Goal: Find specific page/section: Find specific page/section

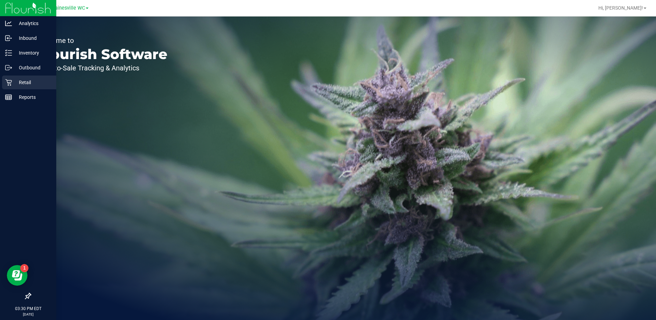
click at [19, 84] on p "Retail" at bounding box center [32, 82] width 41 height 8
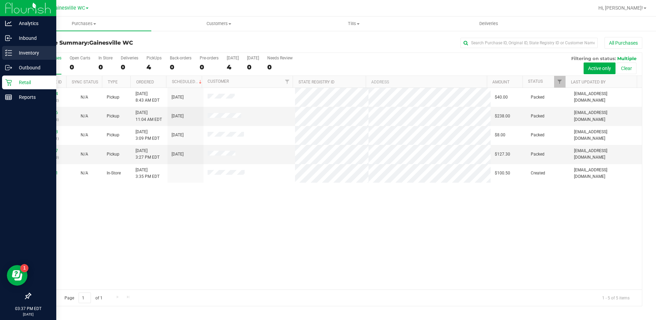
click at [25, 51] on p "Inventory" at bounding box center [32, 53] width 41 height 8
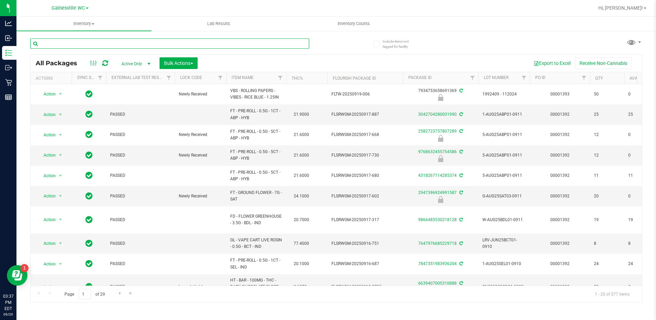
click at [106, 43] on input "text" at bounding box center [169, 43] width 279 height 10
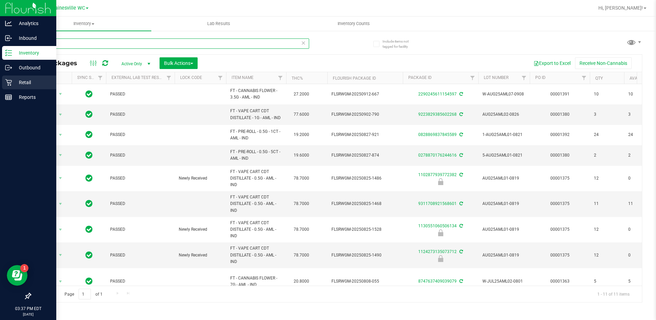
type input "aml"
click at [25, 85] on p "Retail" at bounding box center [32, 82] width 41 height 8
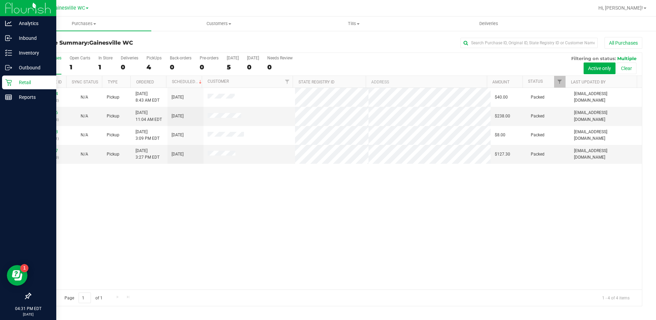
click at [20, 83] on p "Retail" at bounding box center [32, 82] width 41 height 8
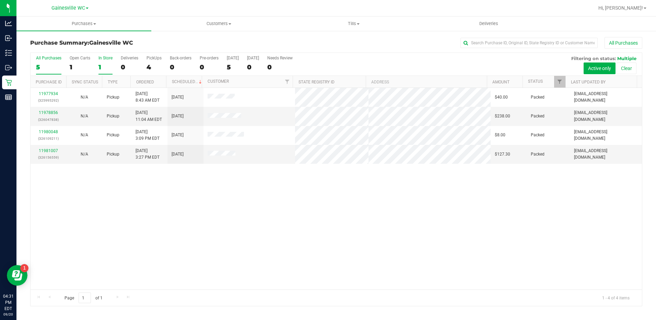
click at [103, 62] on label "In Store 1" at bounding box center [105, 65] width 14 height 19
click at [0, 0] on input "In Store 1" at bounding box center [0, 0] width 0 height 0
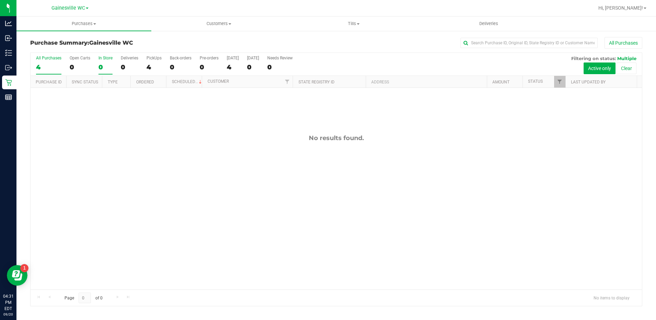
click at [54, 68] on div "4" at bounding box center [48, 67] width 25 height 8
click at [0, 0] on input "All Purchases 4" at bounding box center [0, 0] width 0 height 0
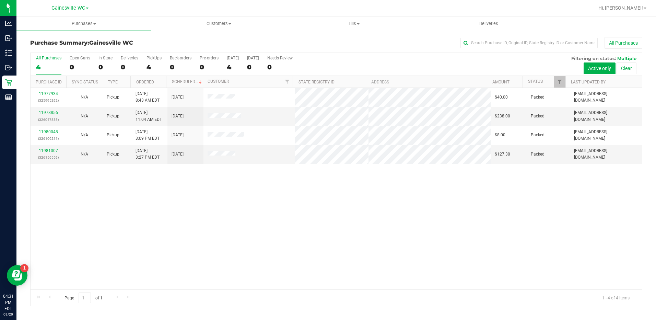
click at [50, 65] on div "4" at bounding box center [48, 67] width 25 height 8
click at [0, 0] on input "All Purchases 4" at bounding box center [0, 0] width 0 height 0
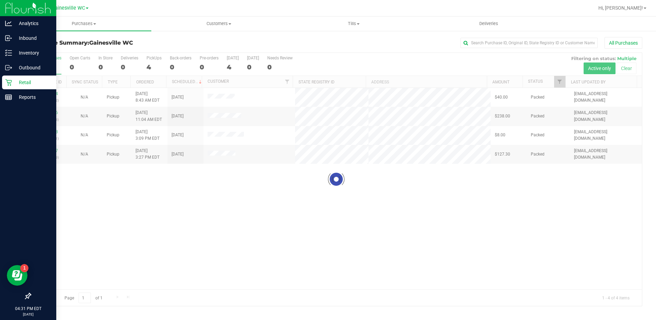
click at [15, 83] on p "Retail" at bounding box center [32, 82] width 41 height 8
